Goal: Task Accomplishment & Management: Manage account settings

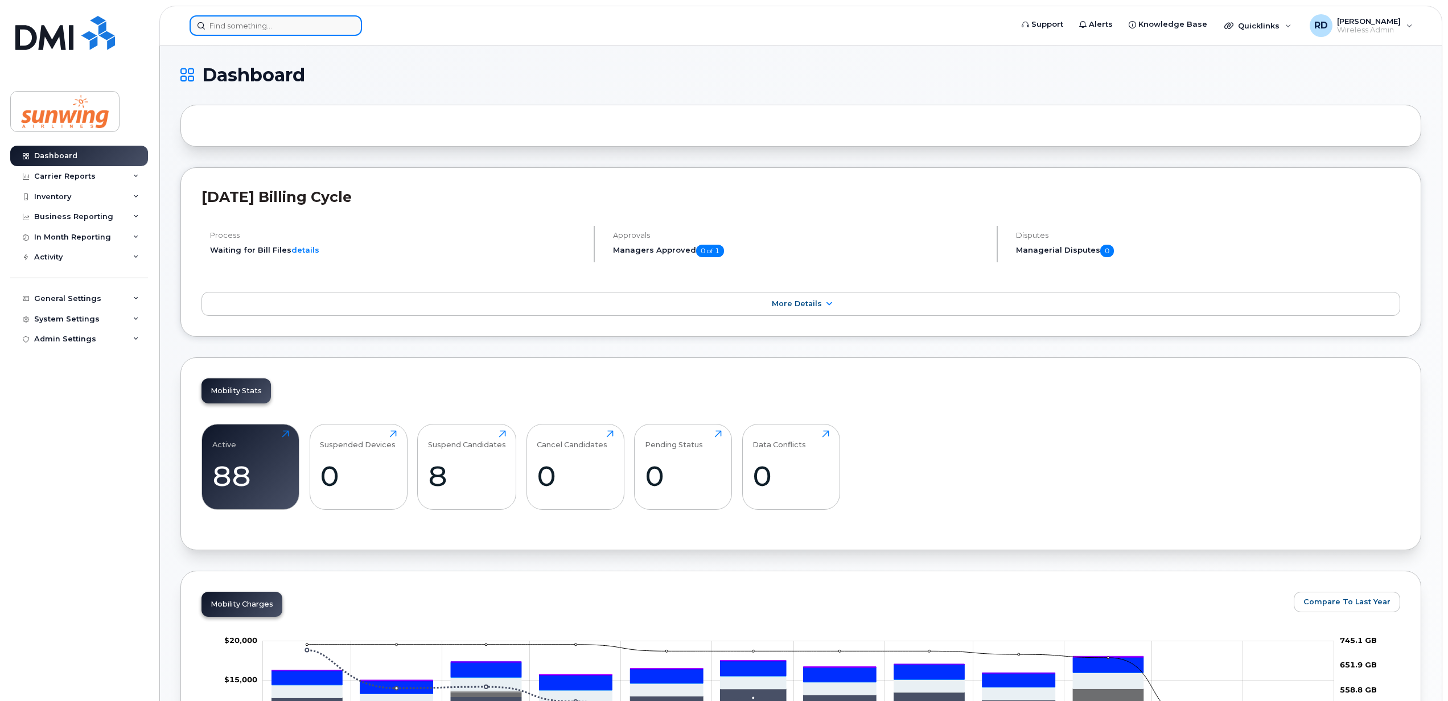
click at [231, 26] on input at bounding box center [276, 25] width 172 height 20
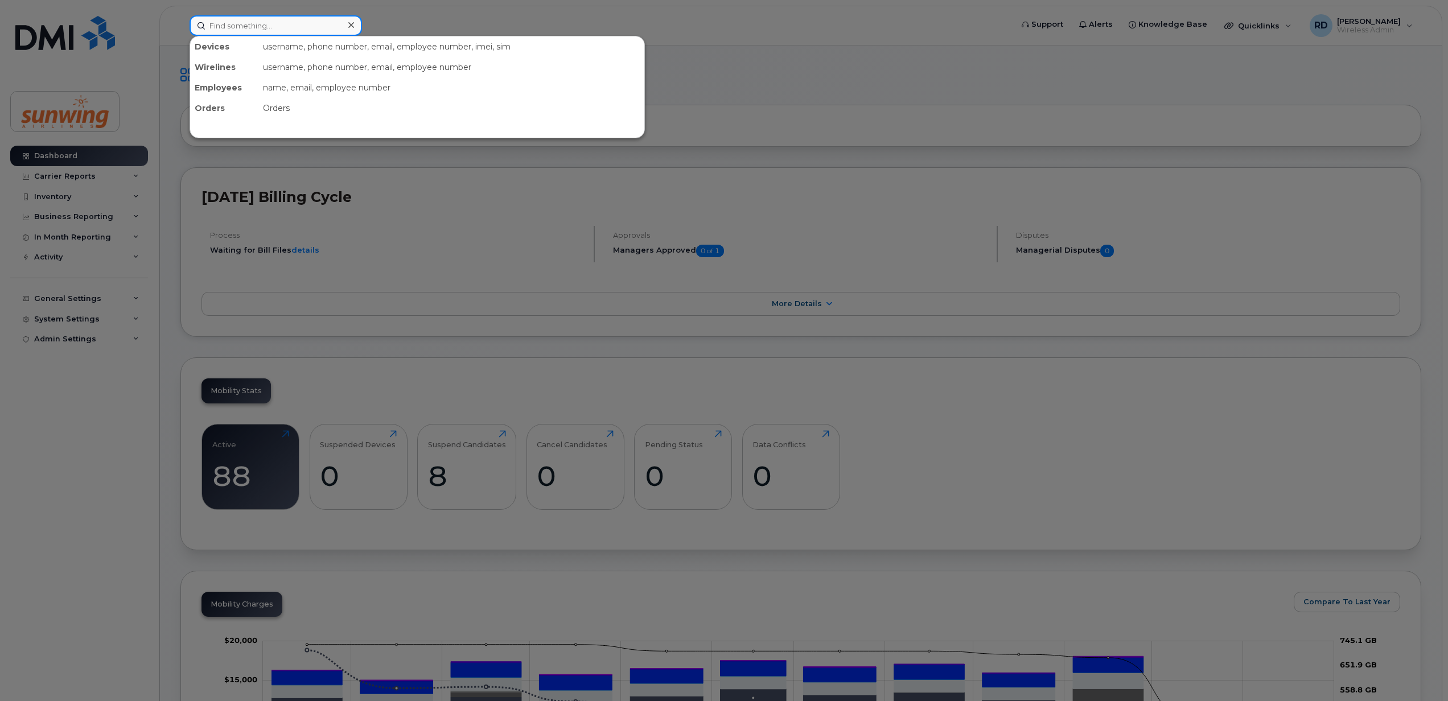
click at [230, 25] on input at bounding box center [276, 25] width 172 height 20
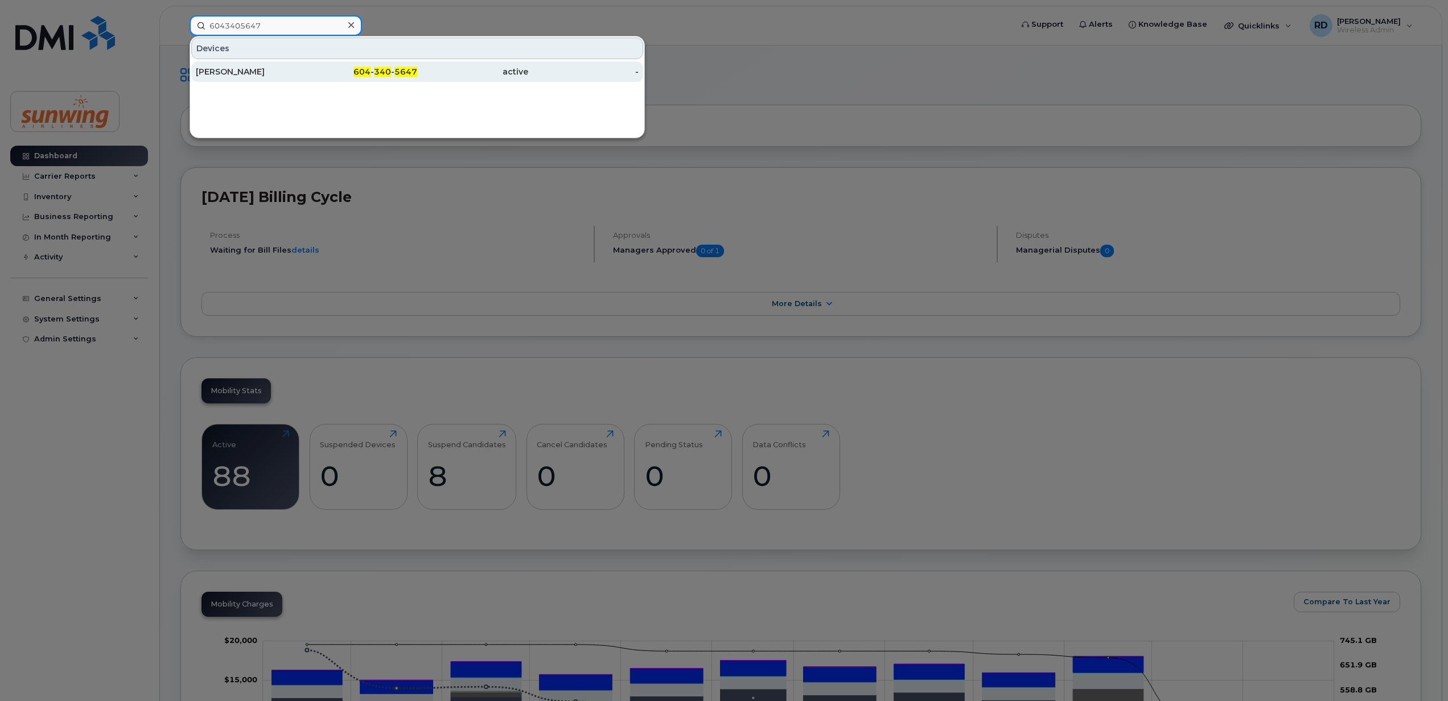
type input "6043405647"
click at [250, 74] on div "[PERSON_NAME]" at bounding box center [251, 71] width 111 height 11
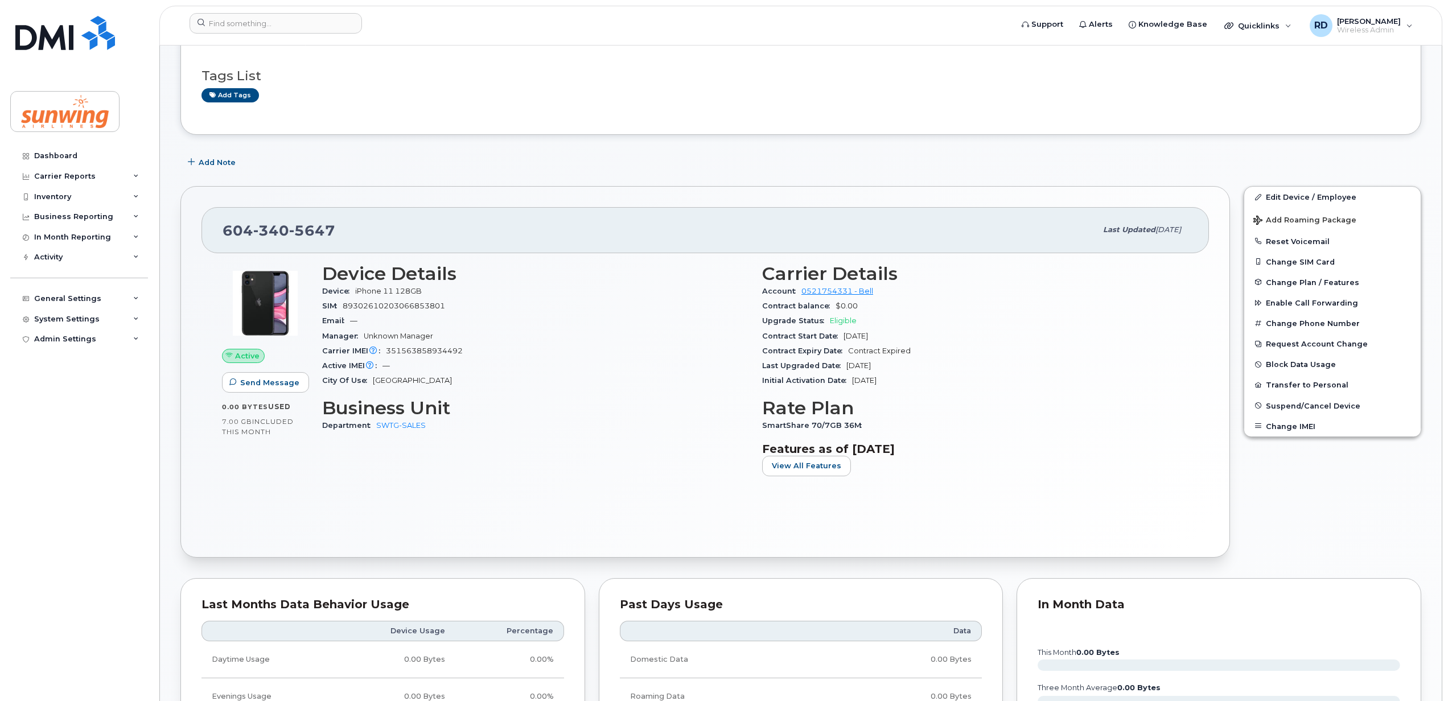
scroll to position [76, 0]
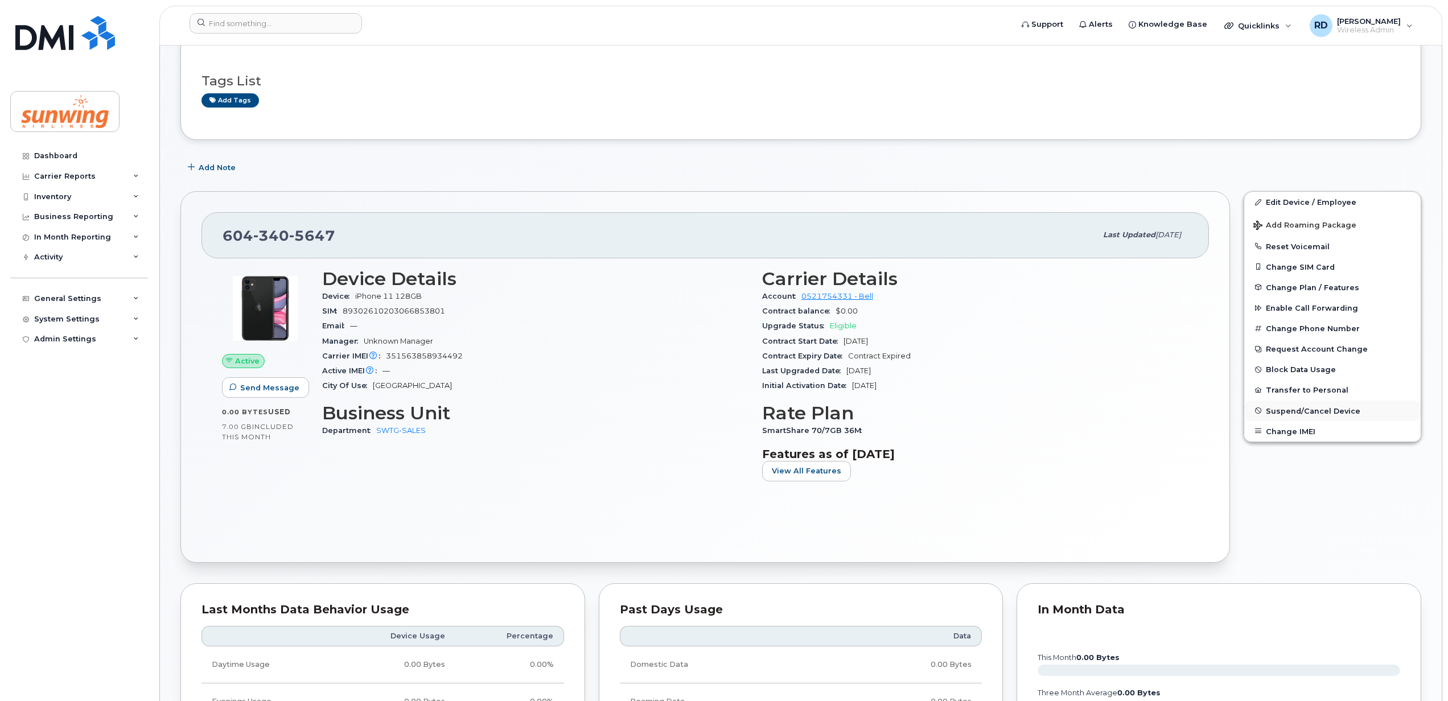
click at [1314, 410] on span "Suspend/Cancel Device" at bounding box center [1313, 410] width 94 height 9
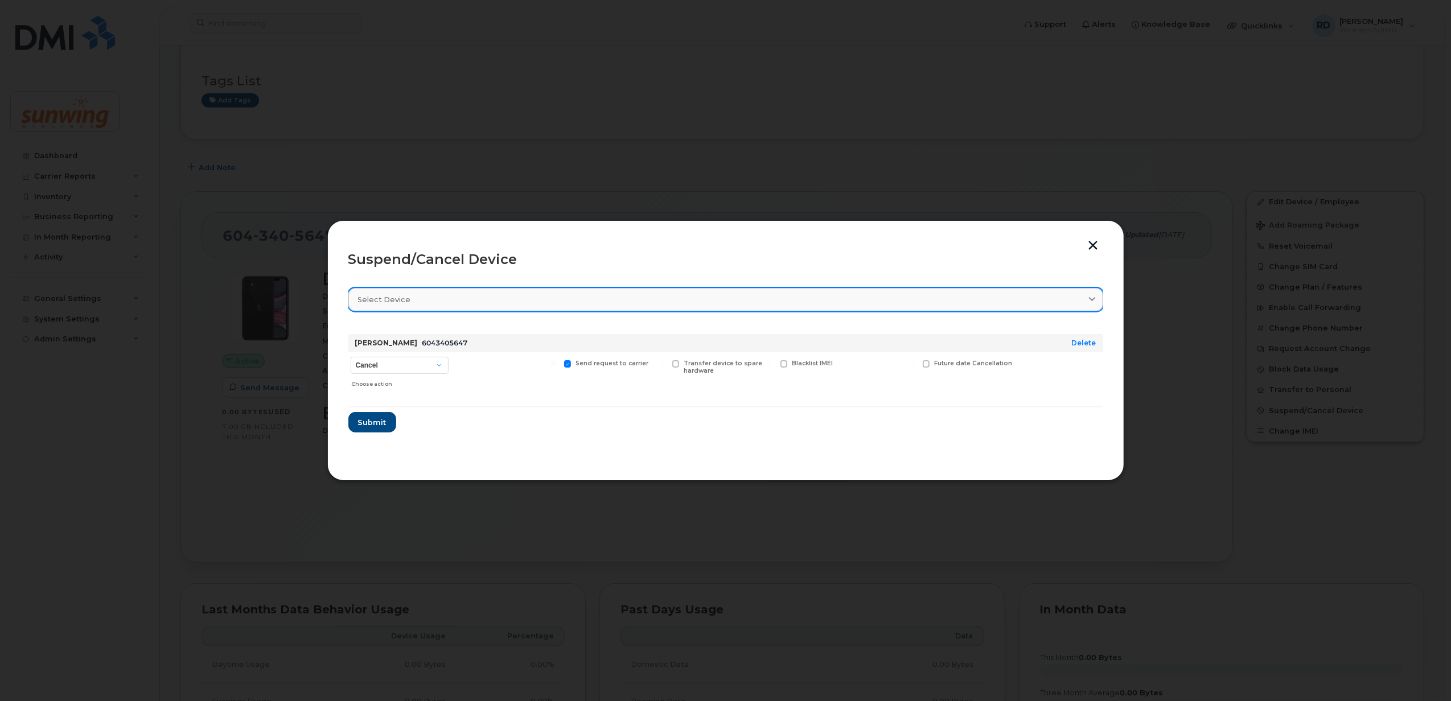
click at [393, 299] on span "Select device" at bounding box center [384, 299] width 53 height 11
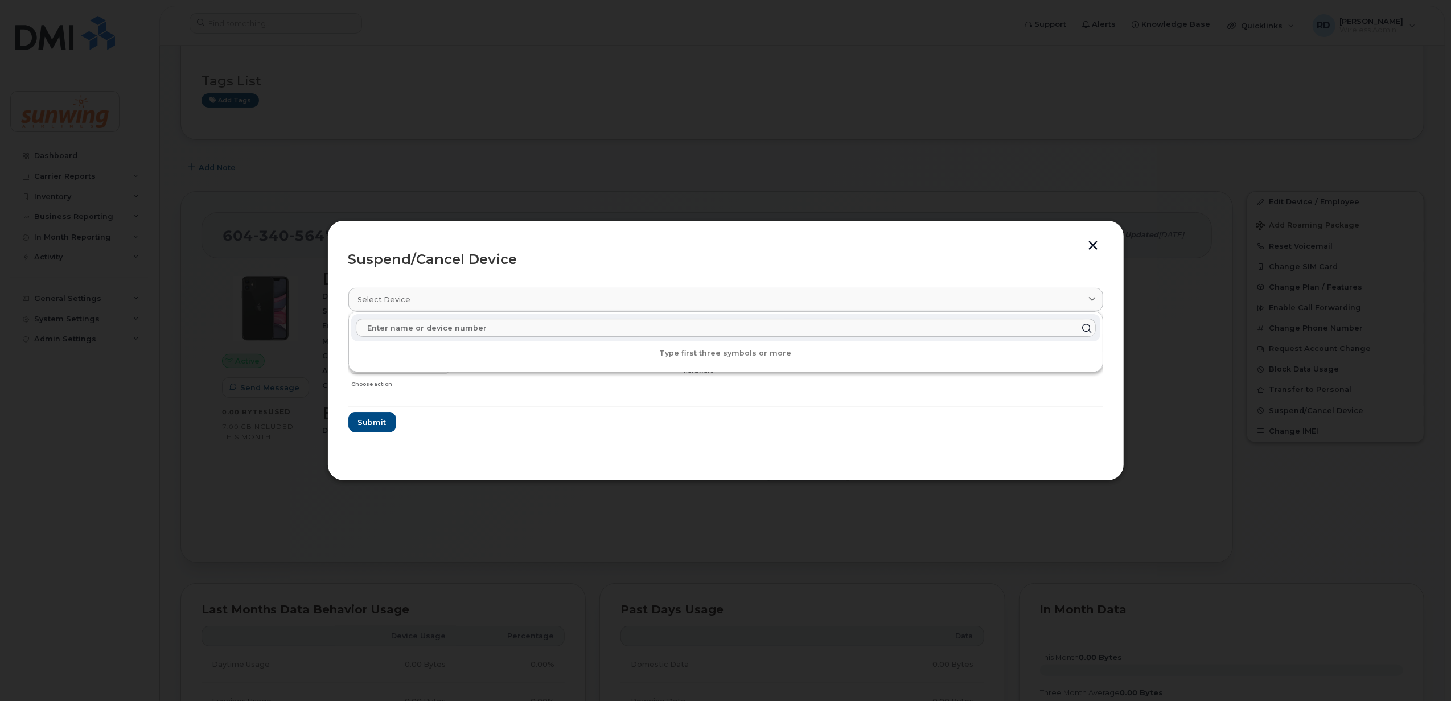
click at [517, 244] on header "Suspend/Cancel Device" at bounding box center [725, 259] width 755 height 36
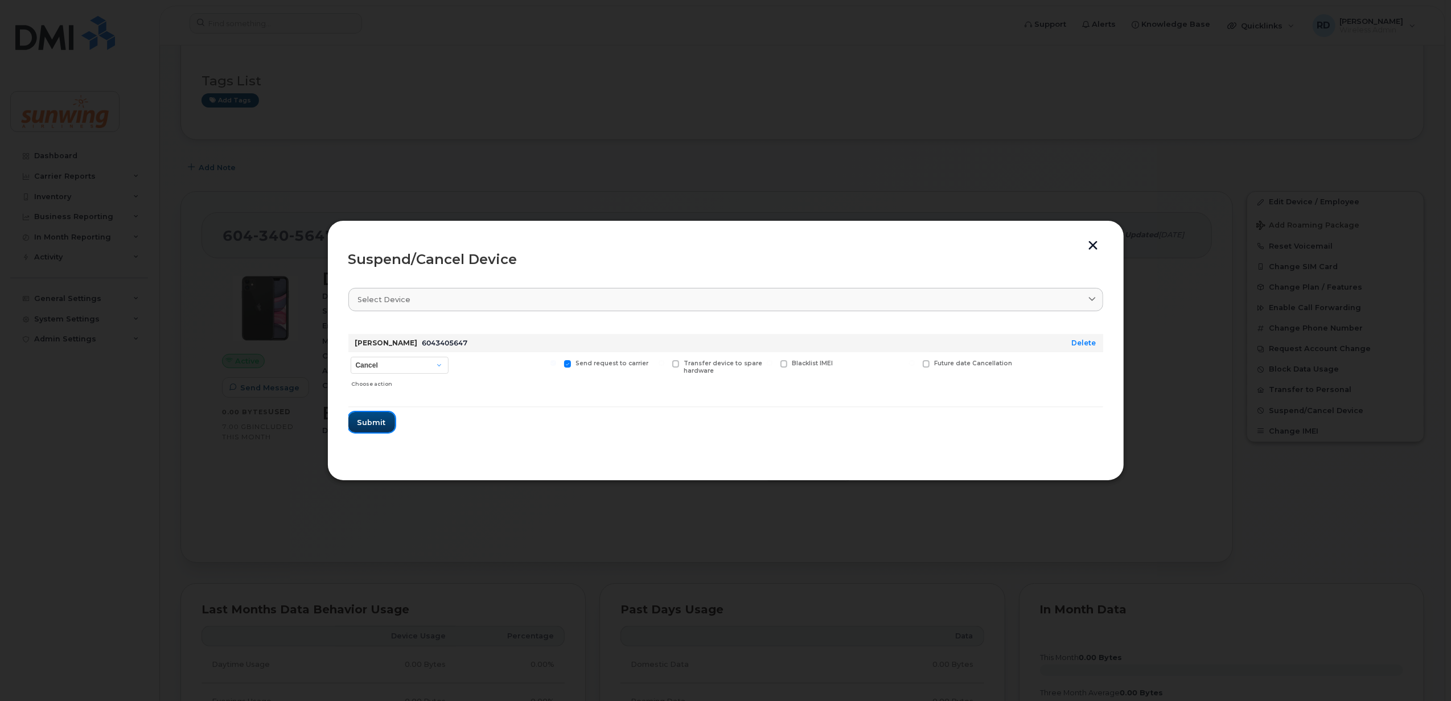
click at [372, 415] on button "Submit" at bounding box center [371, 422] width 47 height 20
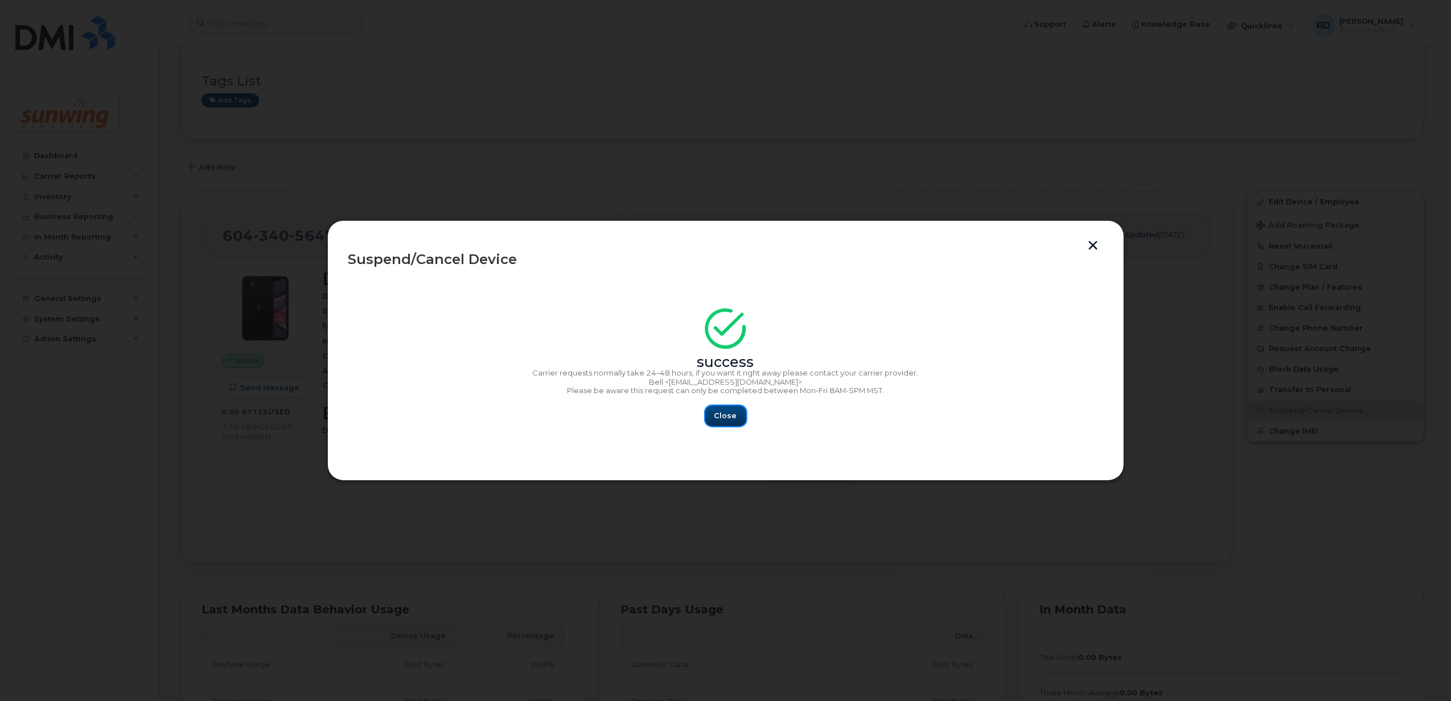
click at [718, 411] on span "Close" at bounding box center [725, 415] width 23 height 11
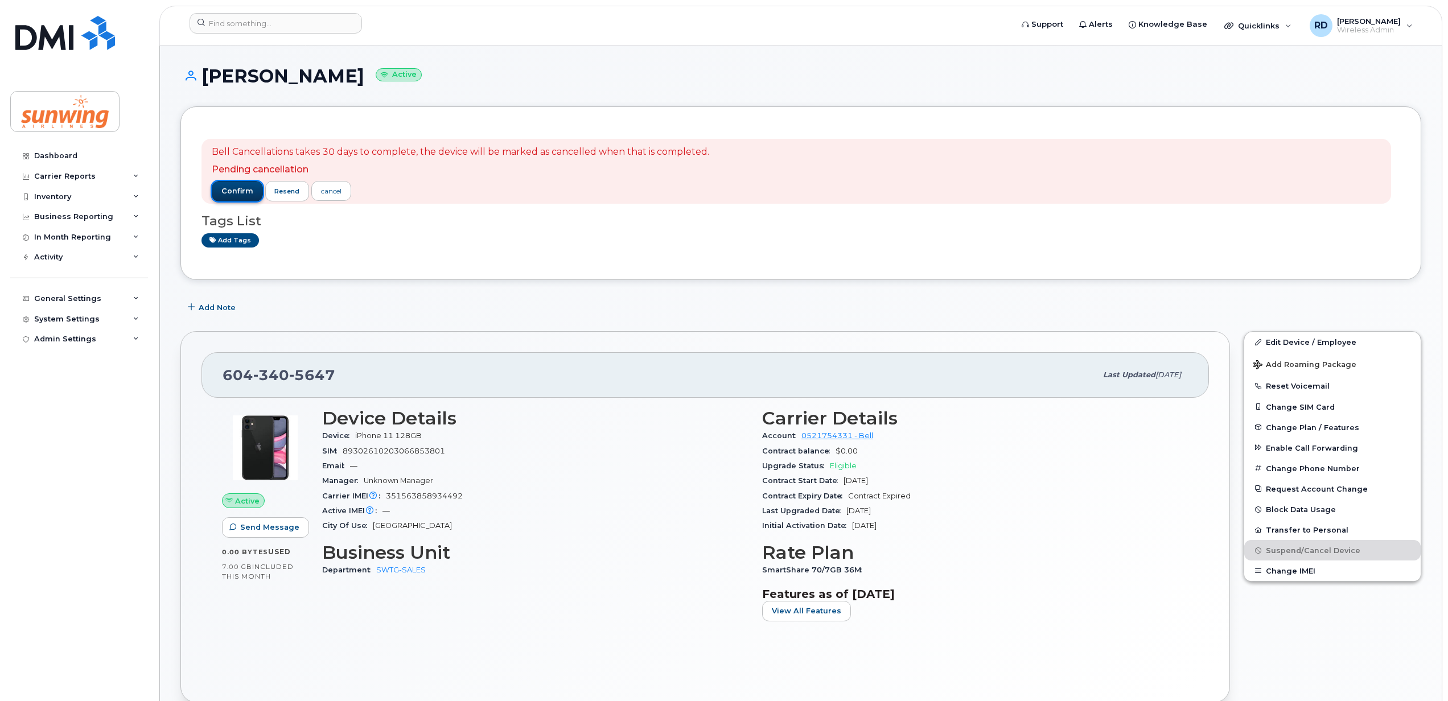
click at [225, 189] on span "confirm" at bounding box center [237, 191] width 32 height 10
